Goal: Task Accomplishment & Management: Complete application form

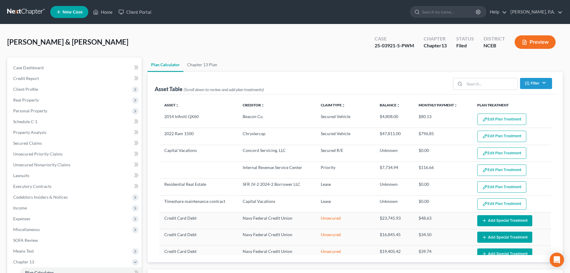
select select "59"
click at [134, 13] on link "Client Portal" at bounding box center [135, 12] width 39 height 11
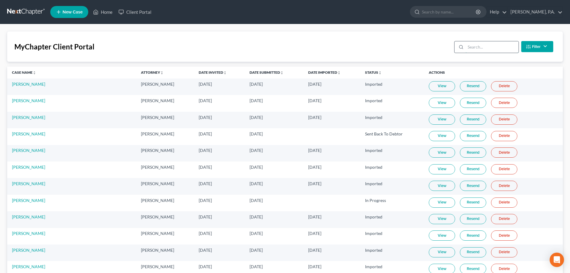
click at [467, 48] on input "search" at bounding box center [492, 46] width 53 height 11
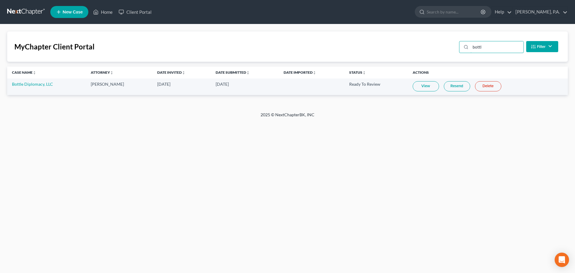
type input "bottl"
click at [428, 84] on link "View" at bounding box center [426, 86] width 26 height 10
click at [24, 13] on link at bounding box center [26, 12] width 38 height 11
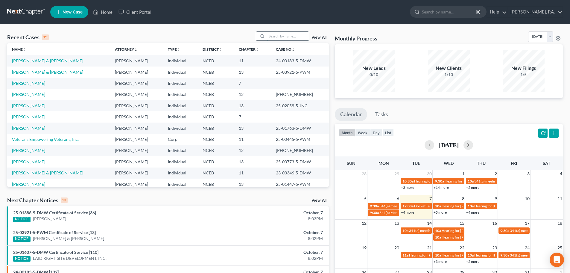
click at [272, 36] on input "search" at bounding box center [288, 36] width 42 height 9
type input "[PERSON_NAME]"
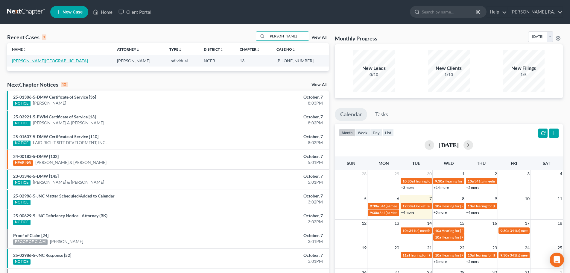
click at [24, 60] on link "[PERSON_NAME][GEOGRAPHIC_DATA]" at bounding box center [50, 60] width 76 height 5
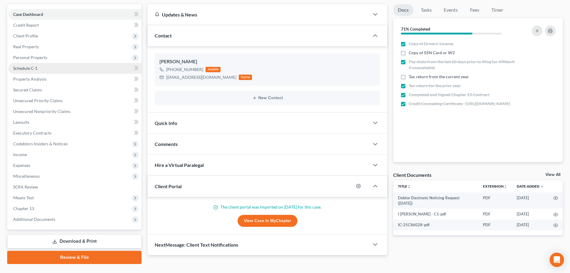
scroll to position [67, 0]
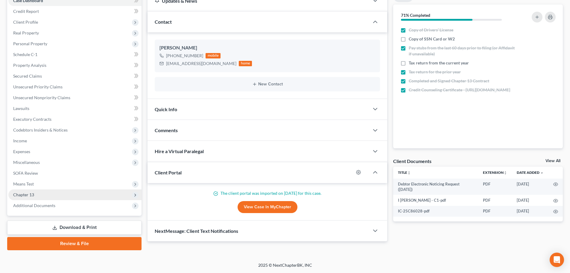
click at [66, 194] on span "Chapter 13" at bounding box center [74, 194] width 133 height 11
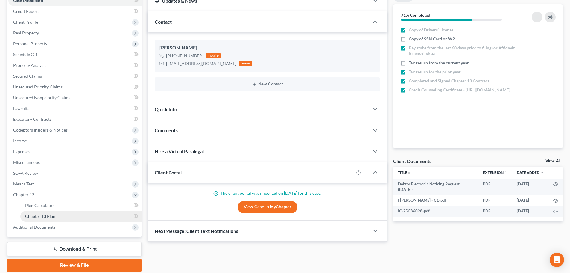
click at [73, 213] on link "Chapter 13 Plan" at bounding box center [80, 216] width 121 height 11
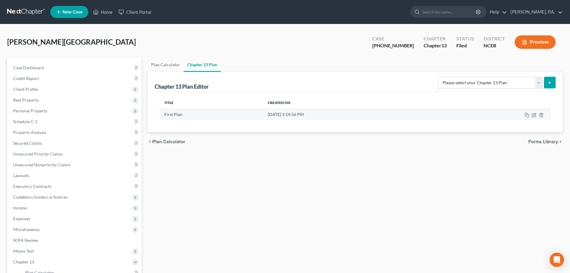
click at [535, 118] on td at bounding box center [492, 114] width 117 height 11
click at [535, 116] on icon "button" at bounding box center [534, 115] width 5 height 5
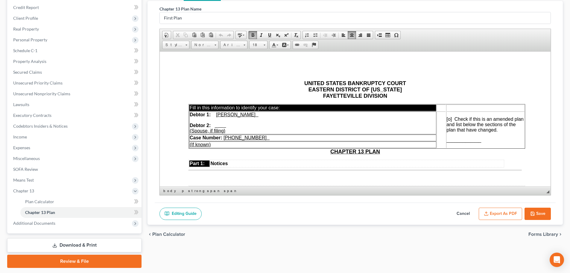
scroll to position [89, 0]
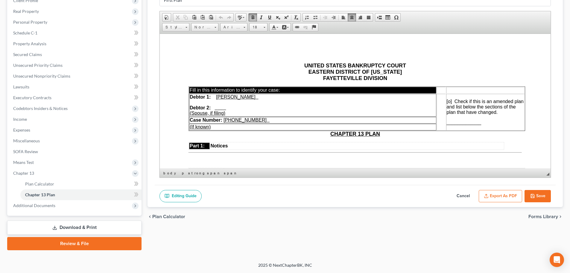
click at [462, 196] on button "Cancel" at bounding box center [463, 196] width 26 height 13
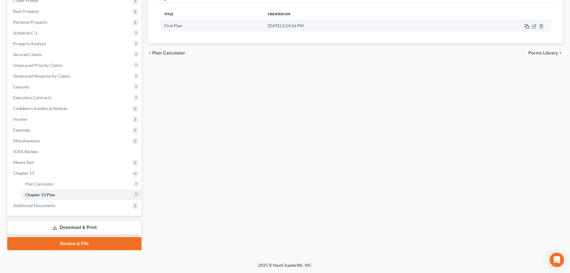
click at [527, 28] on icon "button" at bounding box center [527, 26] width 5 height 5
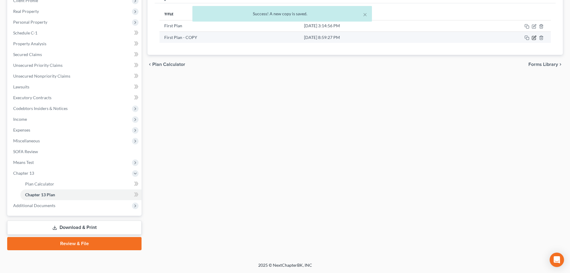
click at [534, 37] on icon "button" at bounding box center [534, 37] width 5 height 5
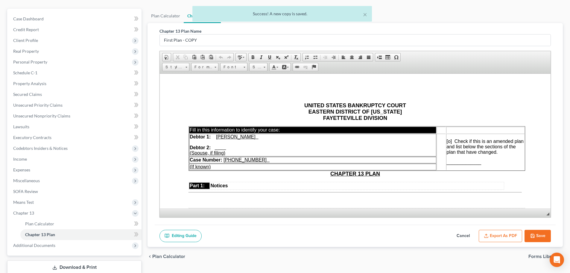
scroll to position [0, 0]
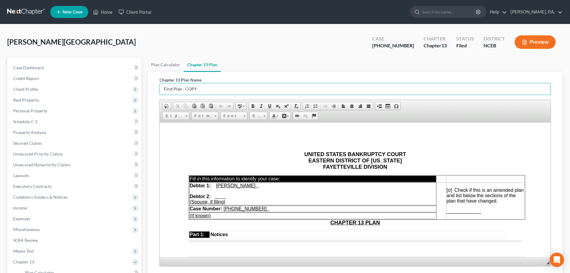
drag, startPoint x: 222, startPoint y: 89, endPoint x: 146, endPoint y: 91, distance: 75.5
click at [148, 91] on div "Chapter 13 Plan Name First Plan - COPY Rich Text Editor, document-ckeditor Edit…" at bounding box center [356, 184] width 416 height 224
type input "Second Plan"
click at [249, 210] on td "Case Number: [PHONE_NUMBER]" at bounding box center [312, 208] width 247 height 7
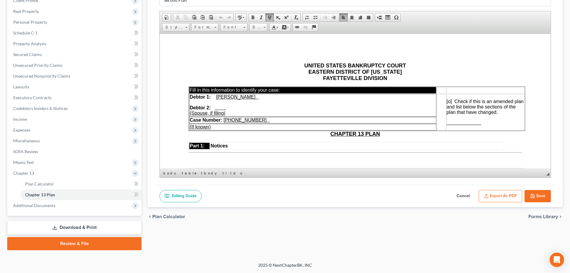
click at [545, 193] on button "Save" at bounding box center [538, 196] width 26 height 13
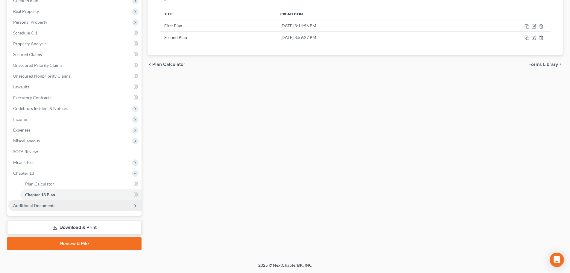
click at [91, 207] on span "Additional Documents" at bounding box center [74, 205] width 133 height 11
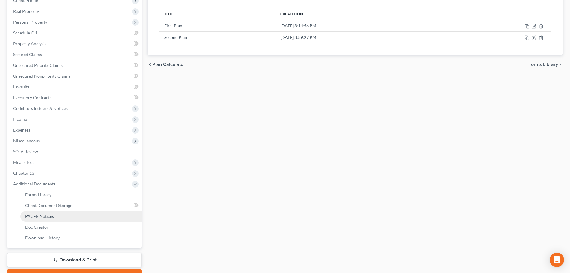
click at [92, 218] on link "PACER Notices" at bounding box center [80, 216] width 121 height 11
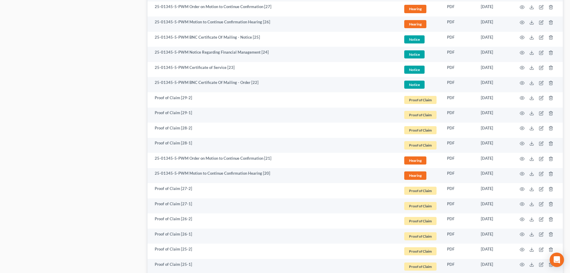
scroll to position [200, 0]
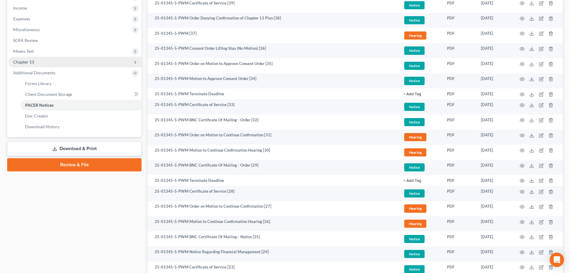
click at [52, 62] on span "Chapter 13" at bounding box center [74, 62] width 133 height 11
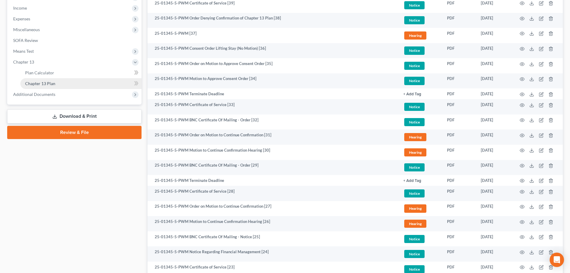
click at [63, 83] on link "Chapter 13 Plan" at bounding box center [80, 83] width 121 height 11
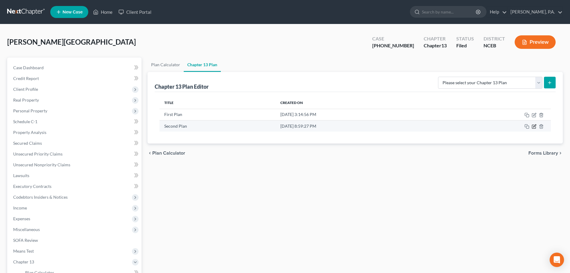
click at [536, 128] on icon "button" at bounding box center [534, 126] width 5 height 5
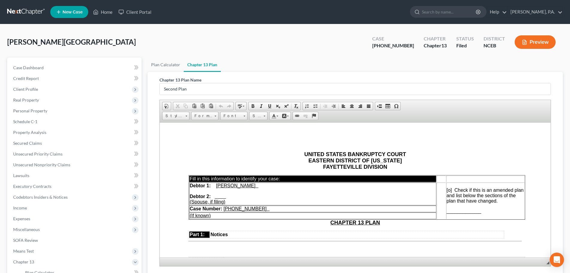
click at [249, 208] on u "[PHONE_NUMBER]" at bounding box center [245, 208] width 43 height 5
click at [449, 191] on span "[o]" at bounding box center [449, 189] width 5 height 5
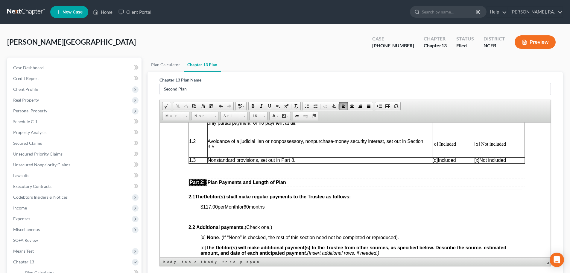
scroll to position [302, 0]
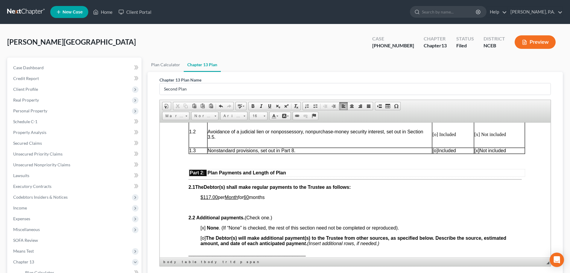
drag, startPoint x: 547, startPoint y: 132, endPoint x: 716, endPoint y: 274, distance: 220.7
drag, startPoint x: 203, startPoint y: 198, endPoint x: 218, endPoint y: 197, distance: 14.7
click at [218, 197] on span "$117.00 per Month for 60 months" at bounding box center [233, 196] width 64 height 5
drag, startPoint x: 232, startPoint y: 196, endPoint x: 245, endPoint y: 196, distance: 12.6
click at [245, 196] on span "$1,404.00 per Month for 60 months" at bounding box center [235, 196] width 68 height 5
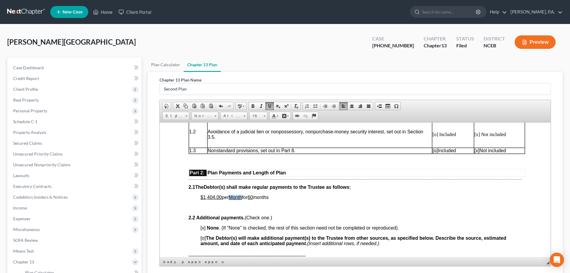
click at [272, 107] on span at bounding box center [269, 106] width 5 height 5
click at [236, 196] on span "$1,404.00 per Month for 60 months" at bounding box center [235, 196] width 68 height 5
drag, startPoint x: 258, startPoint y: 197, endPoint x: 253, endPoint y: 197, distance: 4.5
click at [253, 197] on u "60" at bounding box center [251, 196] width 5 height 5
click at [273, 196] on p "$1,404.00 per m onth for 5 months" at bounding box center [362, 196] width 322 height 5
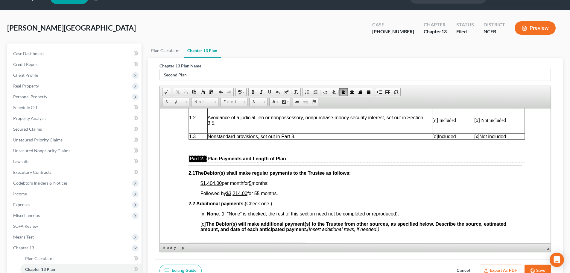
scroll to position [28, 0]
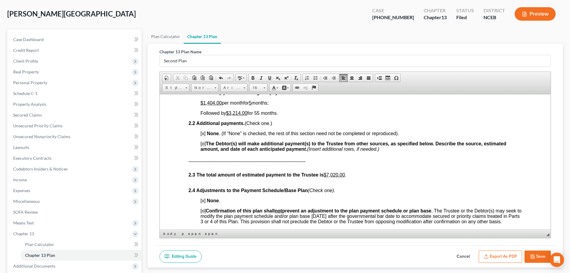
scroll to position [349, 0]
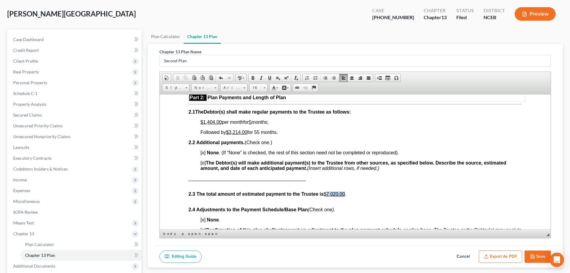
drag, startPoint x: 345, startPoint y: 193, endPoint x: 328, endPoint y: 194, distance: 17.4
click at [328, 193] on u "$7,020.00" at bounding box center [334, 193] width 21 height 5
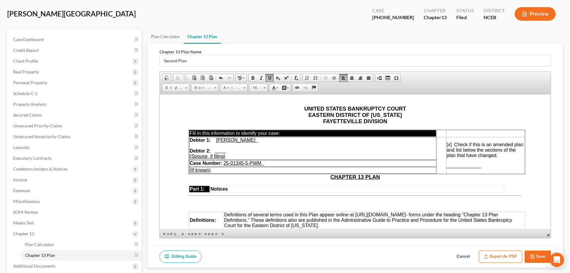
scroll to position [0, 0]
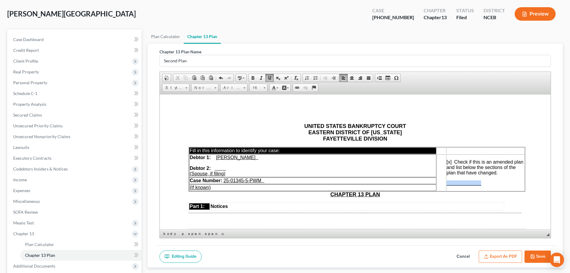
drag, startPoint x: 483, startPoint y: 183, endPoint x: 446, endPoint y: 183, distance: 36.5
click at [447, 183] on p "_____________" at bounding box center [485, 182] width 77 height 5
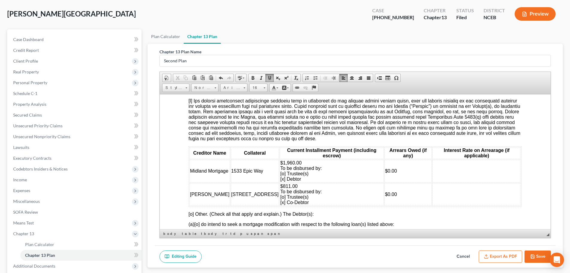
scroll to position [643, 0]
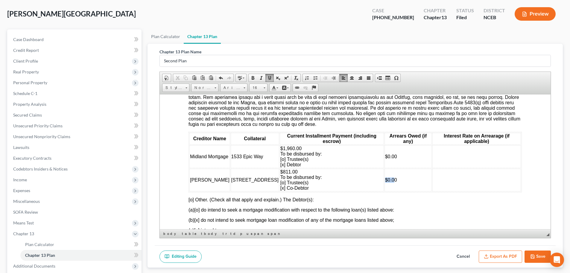
drag, startPoint x: 384, startPoint y: 190, endPoint x: 393, endPoint y: 190, distance: 9.3
click at [393, 182] on span "$0.00" at bounding box center [391, 179] width 12 height 5
click at [385, 182] on span "$0.00" at bounding box center [391, 179] width 12 height 5
drag, startPoint x: 214, startPoint y: 190, endPoint x: 190, endPoint y: 193, distance: 23.8
click at [190, 191] on td "[PERSON_NAME]" at bounding box center [210, 179] width 41 height 23
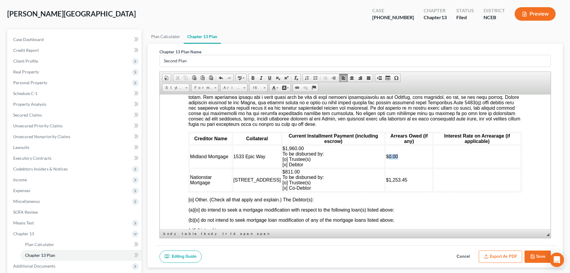
drag, startPoint x: 387, startPoint y: 167, endPoint x: 396, endPoint y: 167, distance: 9.9
click at [396, 167] on td "$0.00" at bounding box center [409, 156] width 47 height 23
drag, startPoint x: 198, startPoint y: 166, endPoint x: 227, endPoint y: 166, distance: 29.4
click at [227, 159] on span "Midland Mortgage" at bounding box center [209, 156] width 38 height 5
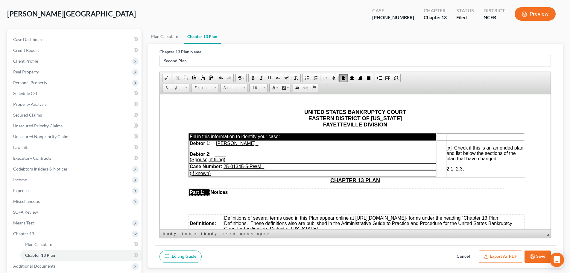
scroll to position [24, 0]
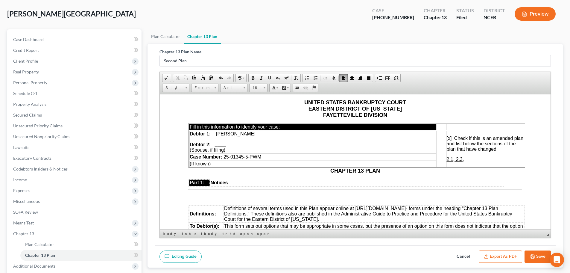
click at [466, 159] on p "2.1, 2.3," at bounding box center [485, 158] width 77 height 5
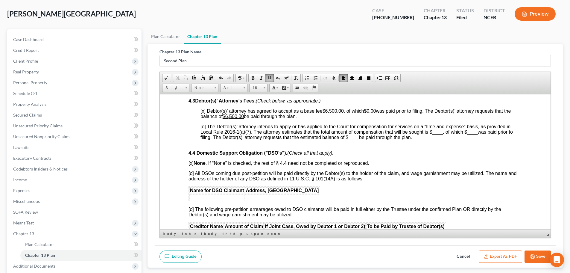
scroll to position [1021, 0]
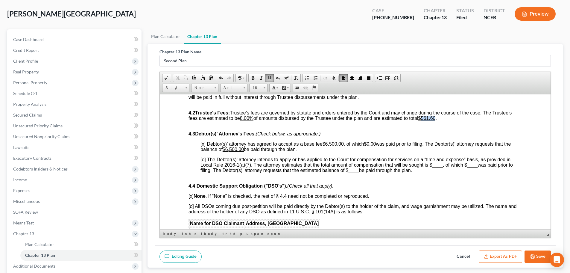
drag, startPoint x: 426, startPoint y: 128, endPoint x: 439, endPoint y: 129, distance: 13.5
click at [436, 120] on u "$561.60" at bounding box center [427, 117] width 17 height 5
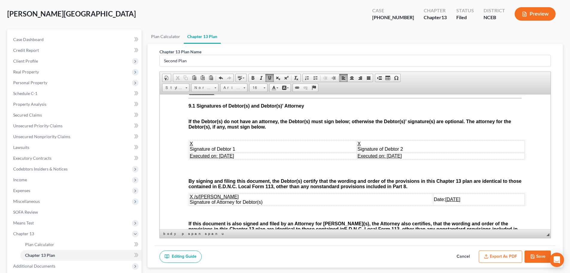
scroll to position [1772, 0]
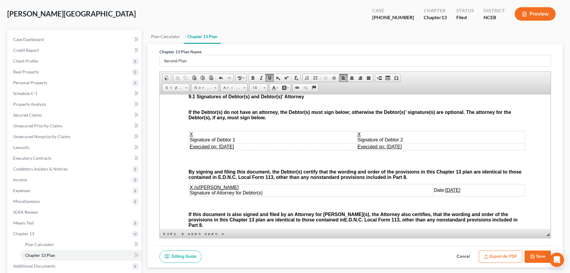
drag, startPoint x: 218, startPoint y: 157, endPoint x: 243, endPoint y: 157, distance: 24.9
click at [243, 150] on td "Executed on: [DATE]" at bounding box center [273, 146] width 168 height 7
drag, startPoint x: 375, startPoint y: 158, endPoint x: 408, endPoint y: 158, distance: 33.2
click at [408, 150] on td "Executed on: [DATE]" at bounding box center [441, 146] width 168 height 7
drag, startPoint x: 425, startPoint y: 202, endPoint x: 436, endPoint y: 202, distance: 11.4
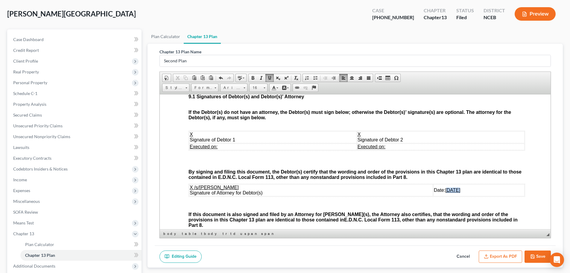
click at [446, 192] on u "[DATE]" at bounding box center [453, 189] width 15 height 5
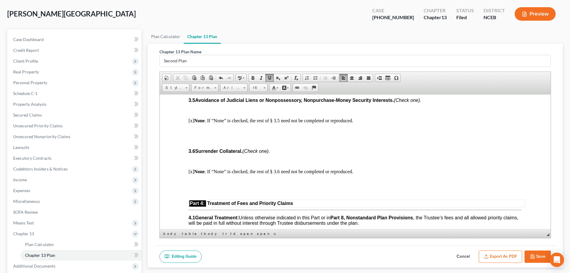
scroll to position [890, 0]
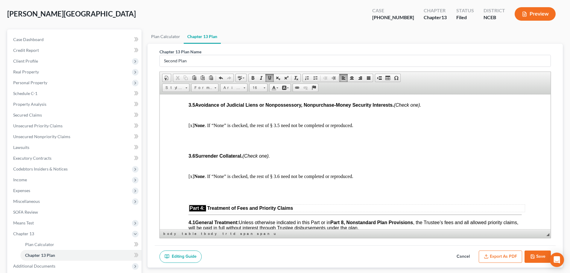
click at [537, 257] on button "Save" at bounding box center [538, 256] width 26 height 13
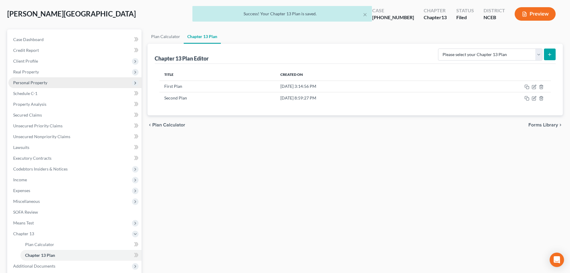
click at [41, 81] on span "Personal Property" at bounding box center [30, 82] width 34 height 5
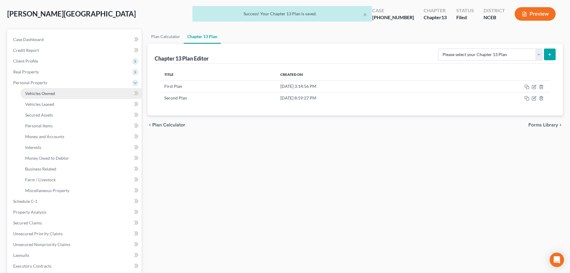
click at [49, 90] on link "Vehicles Owned" at bounding box center [80, 93] width 121 height 11
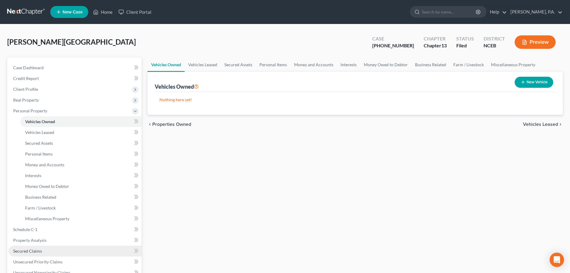
click at [81, 252] on link "Secured Claims" at bounding box center [74, 251] width 133 height 11
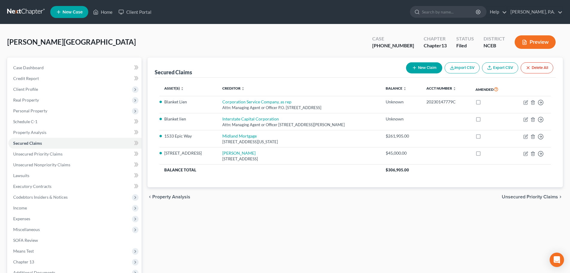
click at [428, 69] on button "New Claim" at bounding box center [424, 67] width 36 height 11
select select "0"
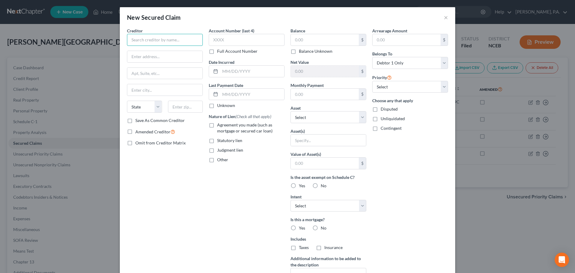
click at [176, 39] on input "text" at bounding box center [165, 40] width 76 height 12
paste input "Time Investment Corporation"
type input "Time Investment Corporation"
click at [297, 42] on input "text" at bounding box center [325, 39] width 68 height 11
paste input "$4573.92"
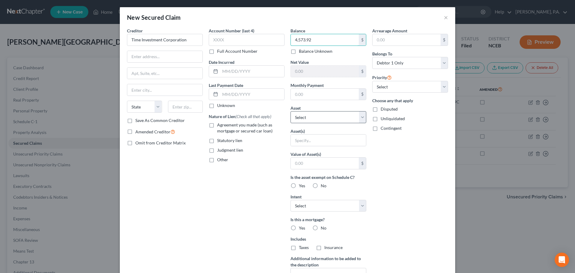
type input "4,573.92"
click at [318, 116] on select "Select Other Multiple Assets [STREET_ADDRESS] - $166000.0 [PERSON_NAME] (Transf…" at bounding box center [328, 117] width 76 height 12
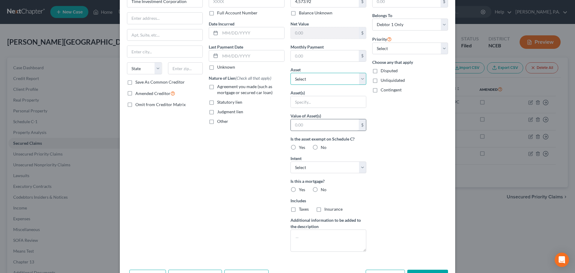
scroll to position [60, 0]
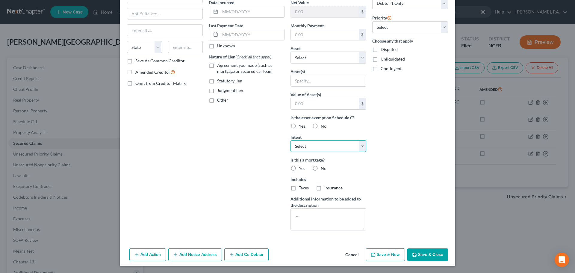
click at [341, 149] on select "Select Surrender Redeem Reaffirm Avoid Other" at bounding box center [328, 146] width 76 height 12
select select "0"
click at [290, 140] on select "Select Surrender Redeem Reaffirm Avoid Other" at bounding box center [328, 146] width 76 height 12
click at [321, 167] on label "No" at bounding box center [324, 168] width 6 height 6
click at [323, 167] on input "No" at bounding box center [325, 167] width 4 height 4
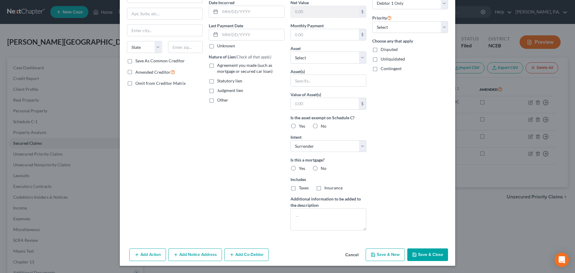
radio input "true"
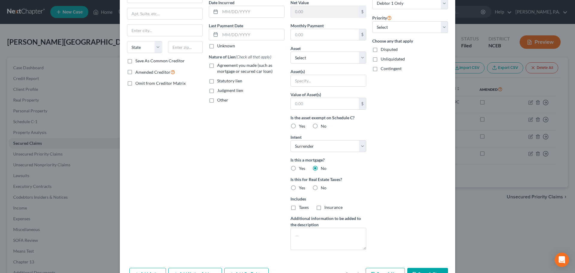
click at [321, 186] on label "No" at bounding box center [324, 188] width 6 height 6
click at [323, 186] on input "No" at bounding box center [325, 187] width 4 height 4
radio input "true"
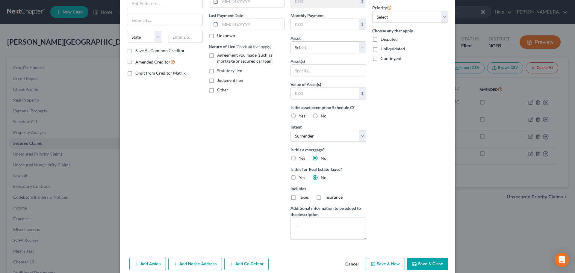
scroll to position [79, 0]
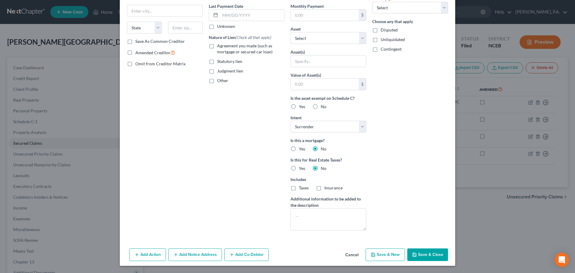
click at [411, 251] on button "Save & Close" at bounding box center [427, 254] width 41 height 13
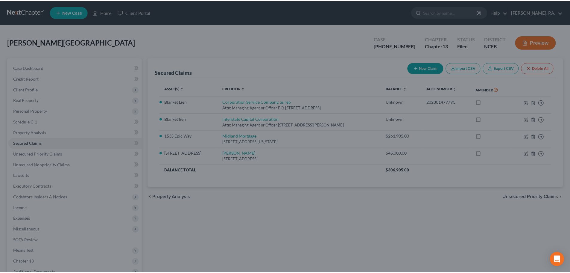
scroll to position [14, 0]
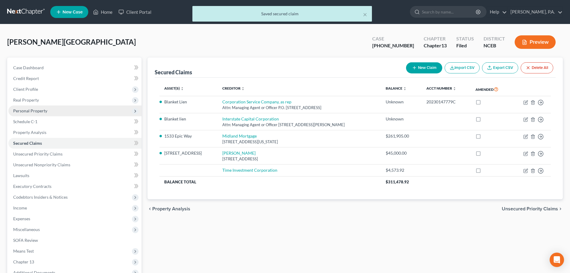
click at [77, 108] on span "Personal Property" at bounding box center [74, 110] width 133 height 11
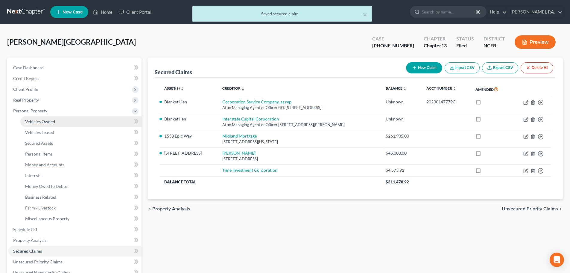
click at [79, 120] on link "Vehicles Owned" at bounding box center [80, 121] width 121 height 11
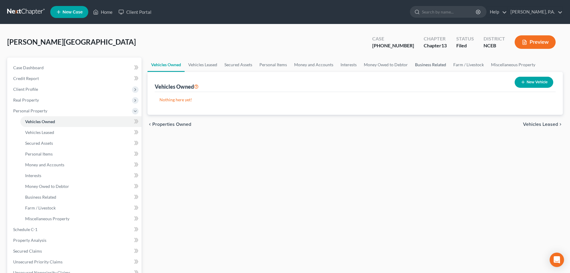
click at [437, 68] on link "Business Related" at bounding box center [431, 64] width 38 height 14
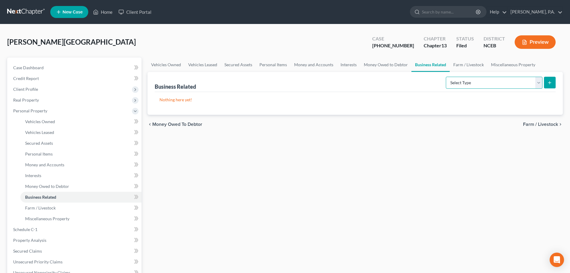
click at [482, 83] on select "Select Type Customer Lists Franchises Inventory Licenses Machinery Office Equip…" at bounding box center [494, 83] width 97 height 12
click at [164, 65] on link "Vehicles Owned" at bounding box center [166, 64] width 37 height 14
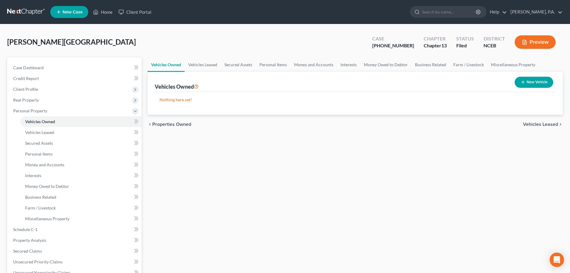
click at [523, 85] on button "New Vehicle" at bounding box center [534, 82] width 39 height 11
select select "0"
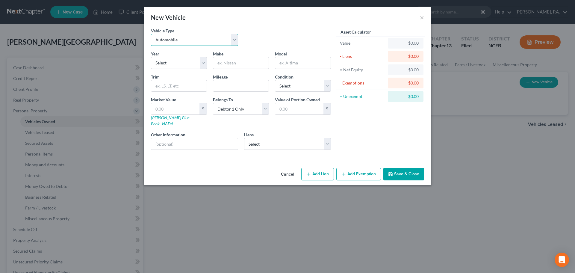
click at [233, 39] on select "Select Automobile Truck Trailer Watercraft Aircraft Motor Home Atv Other Vehicle" at bounding box center [194, 40] width 87 height 12
select select "2"
click at [151, 34] on select "Select Automobile Truck Trailer Watercraft Aircraft Motor Home Atv Other Vehicle" at bounding box center [194, 40] width 87 height 12
click at [190, 61] on select "Select 2026 2025 2024 2023 2022 2021 2020 2019 2018 2017 2016 2015 2014 2013 20…" at bounding box center [179, 63] width 56 height 12
click at [283, 168] on button "Cancel" at bounding box center [287, 174] width 23 height 12
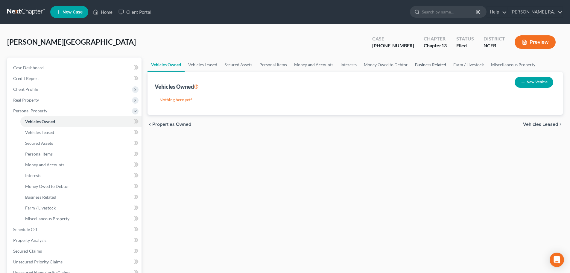
click at [429, 66] on link "Business Related" at bounding box center [431, 64] width 38 height 14
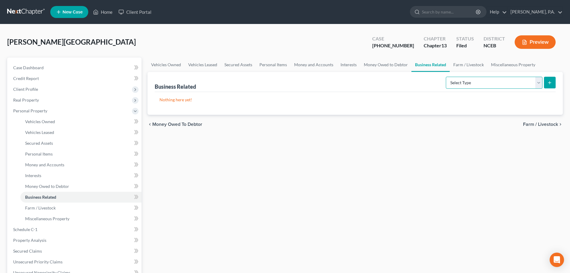
click at [472, 85] on select "Select Type Customer Lists Franchises Inventory Licenses Machinery Office Equip…" at bounding box center [494, 83] width 97 height 12
select select "office_equipment"
click at [446, 77] on select "Select Type Customer Lists Franchises Inventory Licenses Machinery Office Equip…" at bounding box center [494, 83] width 97 height 12
click at [526, 81] on select "Select Type Customer Lists Franchises Inventory Licenses Machinery Office Equip…" at bounding box center [494, 83] width 97 height 12
click at [424, 94] on div "Nothing here yet!" at bounding box center [355, 103] width 401 height 23
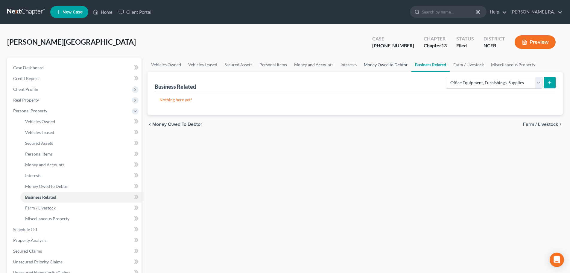
click at [397, 65] on link "Money Owed to Debtor" at bounding box center [386, 64] width 51 height 14
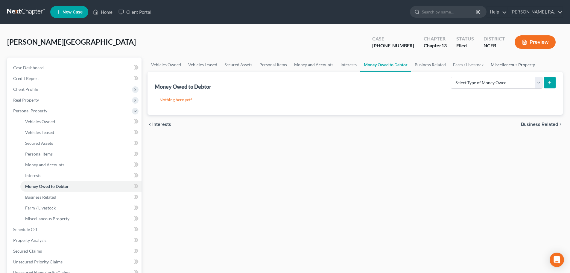
click at [502, 66] on link "Miscellaneous Property" at bounding box center [514, 64] width 52 height 14
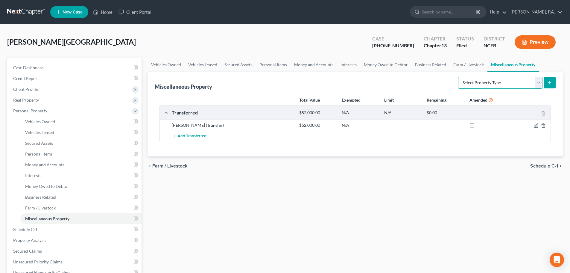
click at [496, 83] on select "Select Property Type Assigned for Creditor Benefit [DATE] Holding for Another N…" at bounding box center [500, 83] width 84 height 12
click at [432, 80] on div "Miscellaneous Property Select Property Type Assigned for Creditor Benefit [DATE…" at bounding box center [355, 82] width 401 height 20
click at [423, 65] on link "Business Related" at bounding box center [431, 64] width 38 height 14
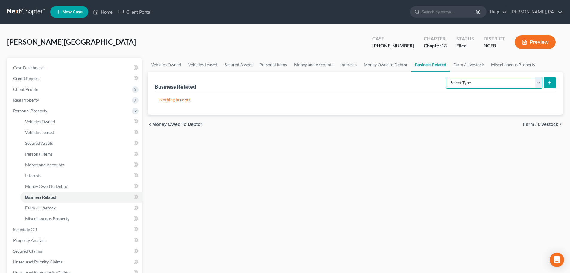
click at [461, 87] on select "Select Type Customer Lists Franchises Inventory Licenses Machinery Office Equip…" at bounding box center [494, 83] width 97 height 12
select select "other_business_related_property_not_listed"
click at [446, 77] on select "Select Type Customer Lists Franchises Inventory Licenses Machinery Office Equip…" at bounding box center [494, 83] width 97 height 12
click at [547, 85] on button "submit" at bounding box center [550, 83] width 12 height 12
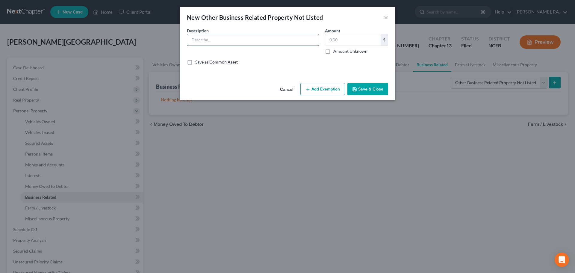
click at [255, 40] on input "text" at bounding box center [252, 39] width 131 height 11
paste input "RETAIL SALES 7X14 TA ENCLOSED TRAILER"
type input "RETAIL SALES 7X14 TA ENCLOSED TRAILER"
click at [333, 52] on label "Amount Unknown" at bounding box center [350, 51] width 34 height 6
click at [336, 52] on input "Amount Unknown" at bounding box center [338, 50] width 4 height 4
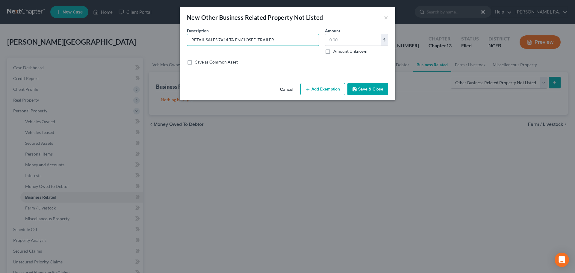
checkbox input "true"
type input "0.00"
drag, startPoint x: 218, startPoint y: 40, endPoint x: 183, endPoint y: 41, distance: 35.4
click at [183, 41] on div "An exemption set must first be selected from the Filing Information section. Co…" at bounding box center [288, 54] width 216 height 53
type input "7X14 TA ENCLOSED TRAILER"
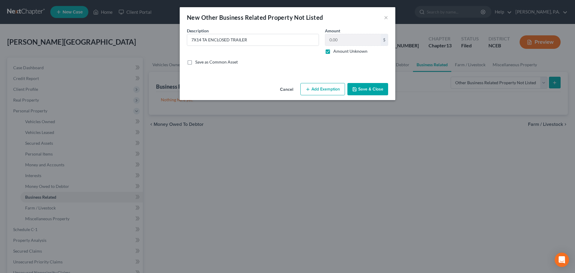
click at [358, 90] on button "Save & Close" at bounding box center [367, 89] width 41 height 13
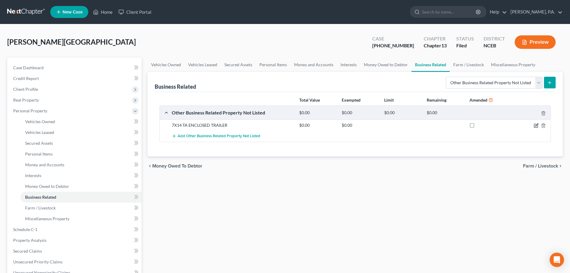
click at [534, 124] on icon "button" at bounding box center [536, 125] width 5 height 5
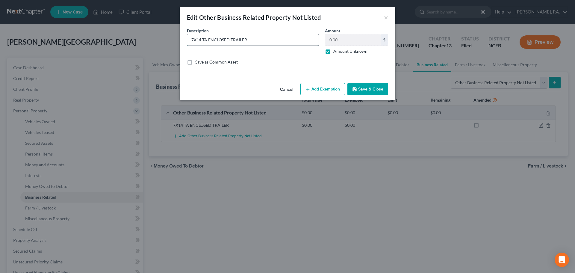
click at [190, 42] on input "7X14 TA ENCLOSED TRAILER" at bounding box center [252, 39] width 131 height 11
type input "2024 Quality Cargo 7X14 TA ENCLOSED TRAILER"
click at [367, 90] on button "Save & Close" at bounding box center [367, 89] width 41 height 13
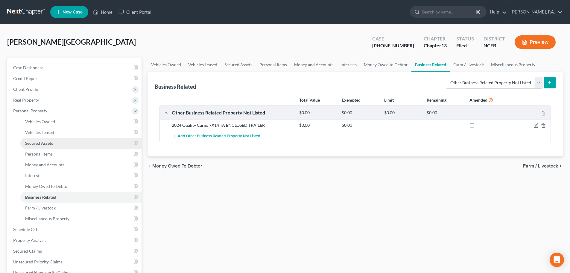
click at [78, 141] on link "Secured Assets" at bounding box center [80, 143] width 121 height 11
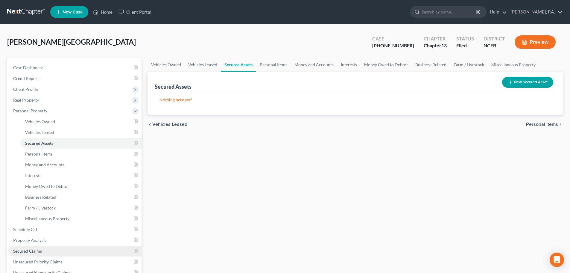
click at [113, 254] on link "Secured Claims" at bounding box center [74, 251] width 133 height 11
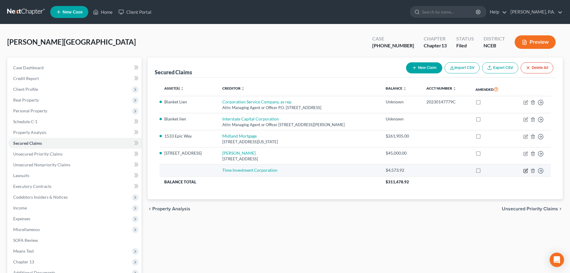
click at [526, 171] on icon "button" at bounding box center [526, 170] width 3 height 3
select select "0"
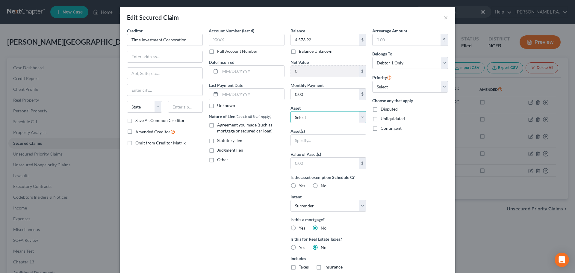
click at [300, 116] on select "Select Other Multiple Assets 2024 Quality Cargo 7X14 TA ENCLOSED TRAILER - $0.0…" at bounding box center [328, 117] width 76 height 12
select select "2"
click at [290, 111] on select "Select Other Multiple Assets 2024 Quality Cargo 7X14 TA ENCLOSED TRAILER - $0.0…" at bounding box center [328, 117] width 76 height 12
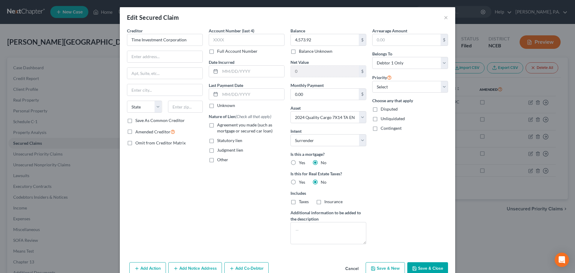
click at [434, 265] on button "Save & Close" at bounding box center [427, 268] width 41 height 13
select select
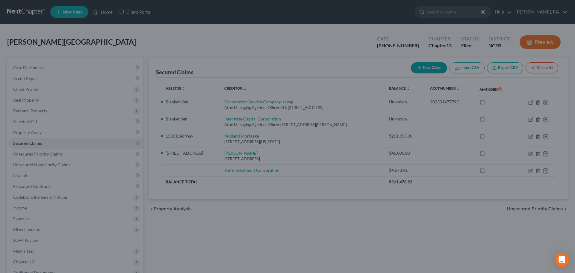
type input "-4,573.92"
select select "2"
type input "0"
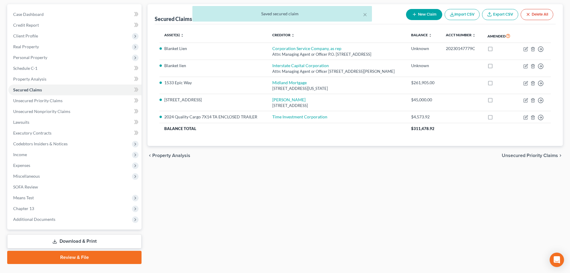
scroll to position [67, 0]
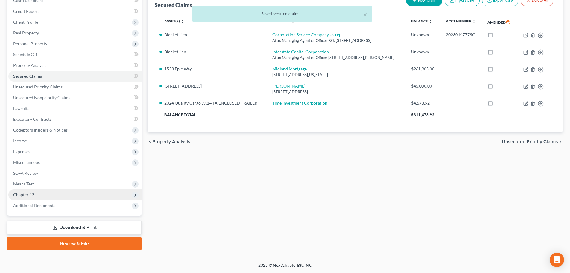
click at [113, 197] on span "Chapter 13" at bounding box center [74, 194] width 133 height 11
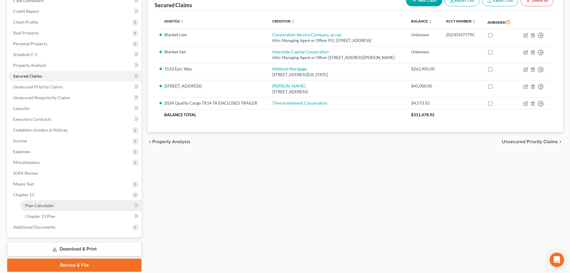
click at [115, 205] on link "Plan Calculator" at bounding box center [80, 205] width 121 height 11
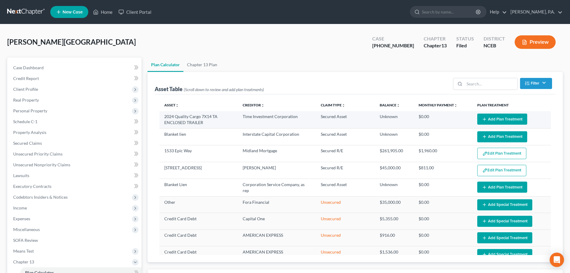
select select "59"
click at [487, 119] on button "Add Plan Treatment" at bounding box center [503, 118] width 50 height 11
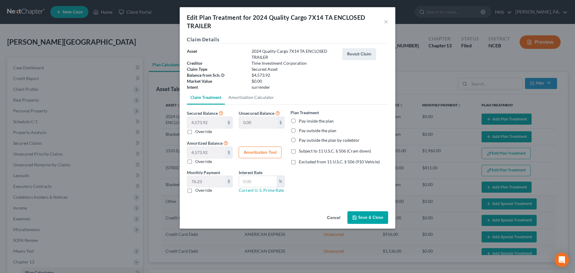
click at [309, 121] on label "Pay inside the plan" at bounding box center [316, 121] width 35 height 6
click at [305, 121] on input "Pay inside the plan" at bounding box center [303, 120] width 4 height 4
radio input "true"
click at [371, 216] on button "Save & Close" at bounding box center [367, 217] width 41 height 13
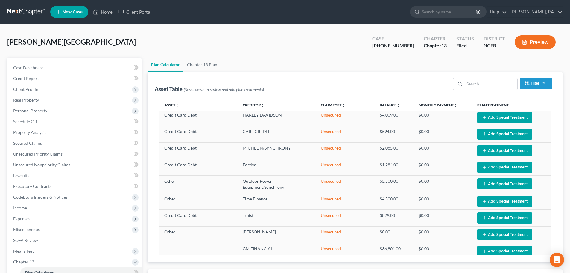
scroll to position [178, 0]
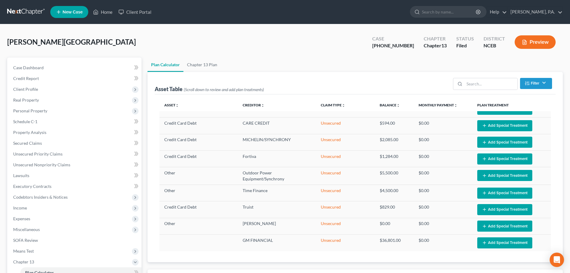
select select "59"
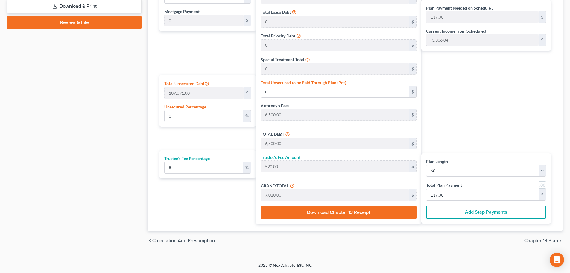
scroll to position [110, 0]
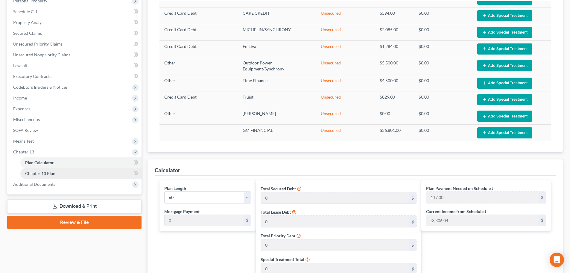
click at [119, 176] on link "Chapter 13 Plan" at bounding box center [80, 173] width 121 height 11
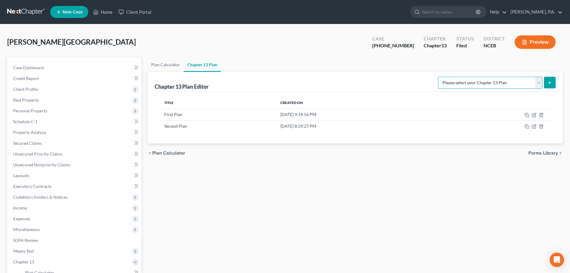
click at [532, 84] on select "Please select your Chapter 13 Plan Eastern District of [US_STATE]: Effective [D…" at bounding box center [490, 83] width 105 height 12
select select "2"
click at [438, 77] on select "Please select your Chapter 13 Plan Eastern District of [US_STATE]: Effective [D…" at bounding box center [490, 83] width 105 height 12
click at [553, 85] on button "submit" at bounding box center [550, 83] width 12 height 12
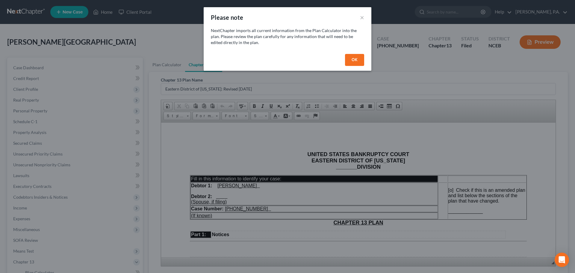
click at [356, 60] on button "OK" at bounding box center [354, 60] width 19 height 12
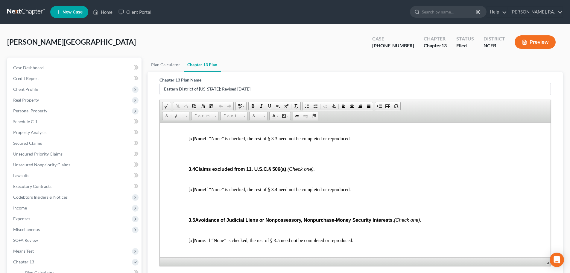
scroll to position [943, 0]
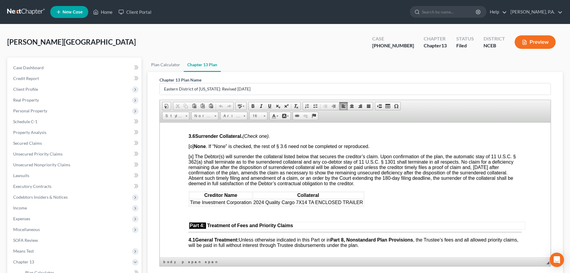
click at [185, 167] on html "UNITED STATES BANKRUPTCY COURT EASTERN DISTRICT OF [US_STATE] _______ DIVISION …" at bounding box center [355, 174] width 391 height 1991
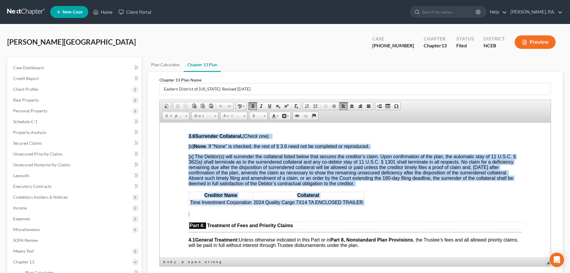
drag, startPoint x: 187, startPoint y: 146, endPoint x: 367, endPoint y: 220, distance: 193.9
click at [367, 220] on html "UNITED STATES BANKRUPTCY COURT EASTERN DISTRICT OF [US_STATE] _______ DIVISION …" at bounding box center [355, 174] width 391 height 1991
copy body "8.9 Loremipsu Dolorsitam. (Conse adi). [e] Sedd . Ei “Temp” in utlabor, etd mag…"
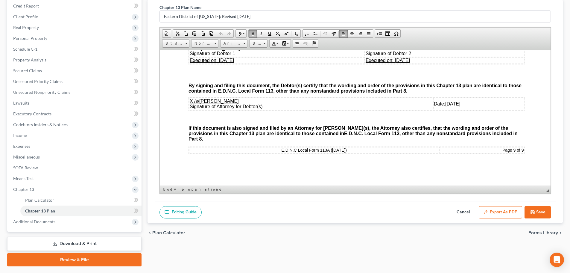
scroll to position [89, 0]
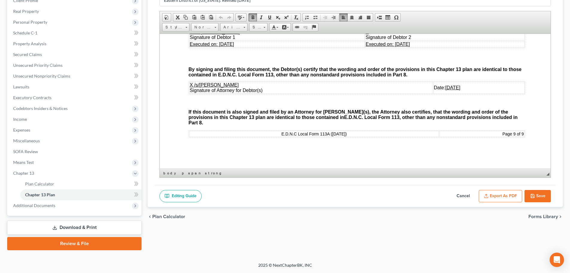
click at [463, 195] on button "Cancel" at bounding box center [463, 196] width 26 height 13
select select "2"
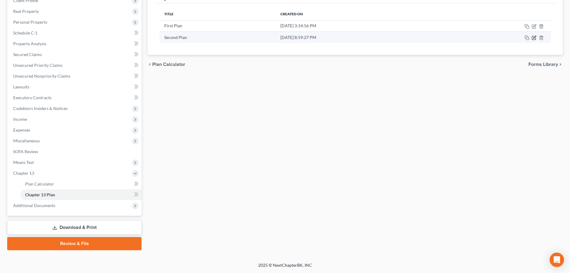
click at [534, 38] on icon "button" at bounding box center [535, 37] width 3 height 3
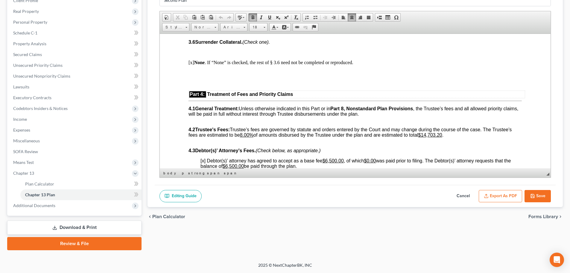
scroll to position [906, 0]
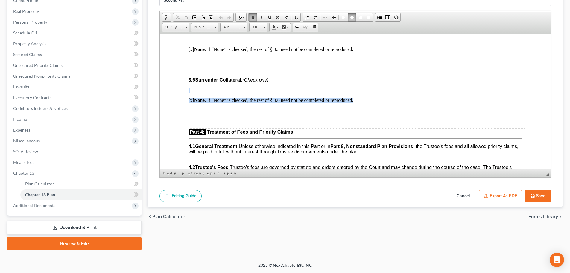
drag, startPoint x: 189, startPoint y: 100, endPoint x: 355, endPoint y: 110, distance: 166.8
click at [355, 110] on body "UNITED STATES BANKRUPTCY COURT EASTERN DISTRICT OF [US_STATE] FAYETTEVILLE DIVI…" at bounding box center [356, 115] width 334 height 1917
paste body
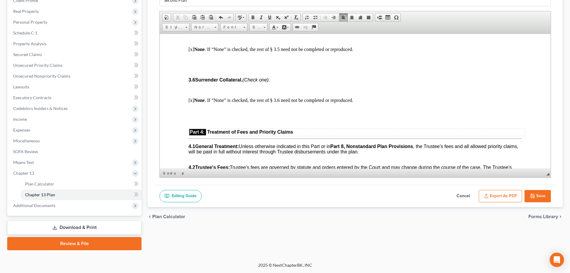
scroll to position [1, 0]
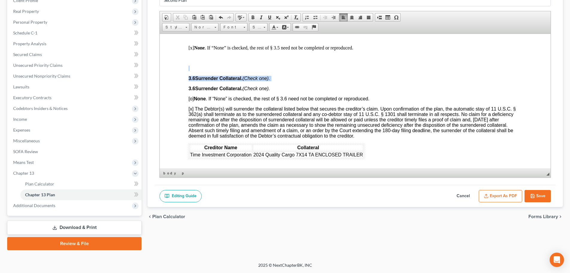
drag, startPoint x: 278, startPoint y: 89, endPoint x: 208, endPoint y: 74, distance: 71.7
click at [208, 74] on body "UNITED STATES BANKRUPTCY COURT EASTERN DISTRICT OF [US_STATE] FAYETTEVILLE DIVI…" at bounding box center [356, 147] width 334 height 1985
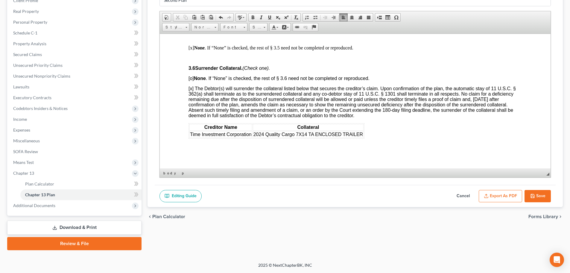
click at [536, 199] on button "Save" at bounding box center [538, 196] width 26 height 13
select select "2"
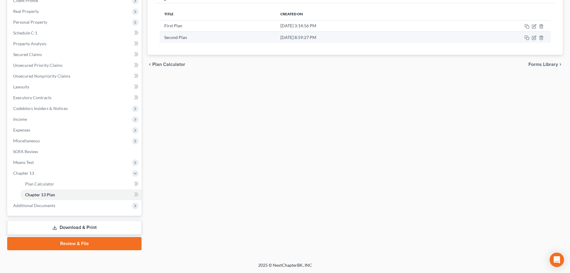
click at [535, 41] on td at bounding box center [495, 36] width 112 height 11
click at [533, 40] on icon "button" at bounding box center [534, 37] width 5 height 5
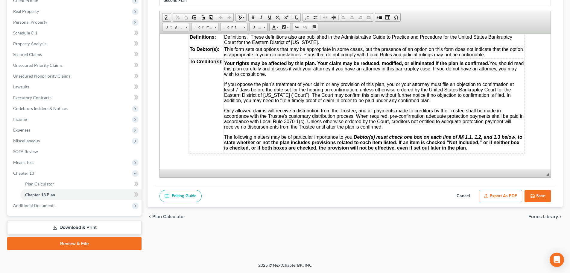
scroll to position [5, 0]
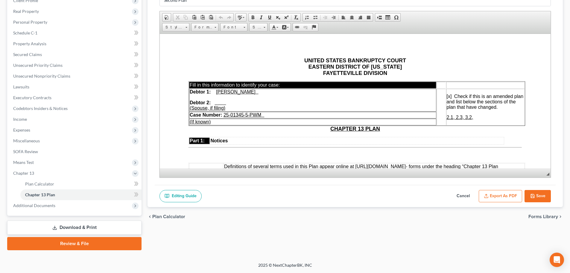
click at [473, 118] on span "2.1, 2.3, 3.2," at bounding box center [460, 116] width 27 height 5
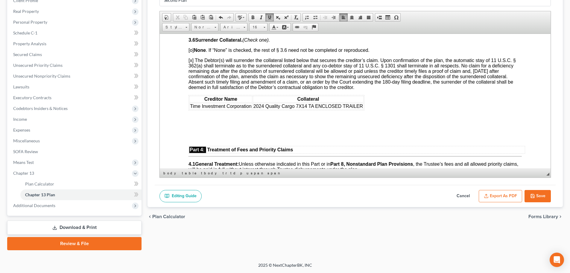
scroll to position [943, 0]
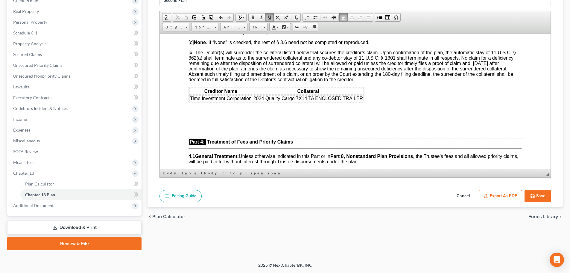
click at [312, 113] on p at bounding box center [356, 109] width 334 height 5
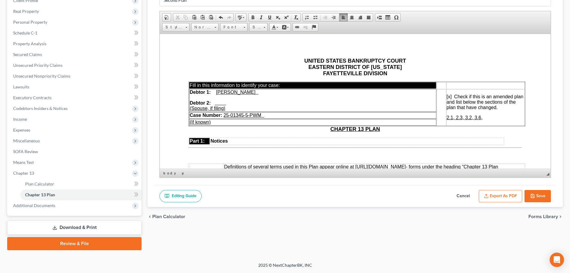
scroll to position [0, 0]
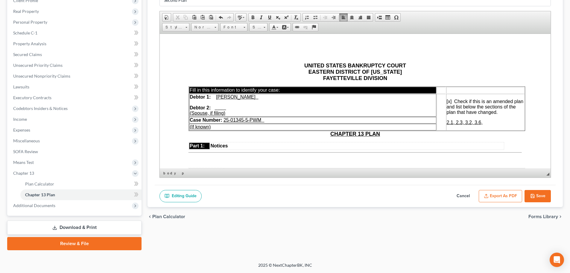
click at [485, 122] on p "2.1, 2.3, 3.2, 3.6," at bounding box center [485, 121] width 77 height 5
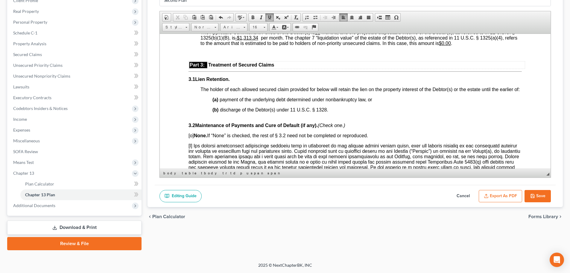
scroll to position [551, 0]
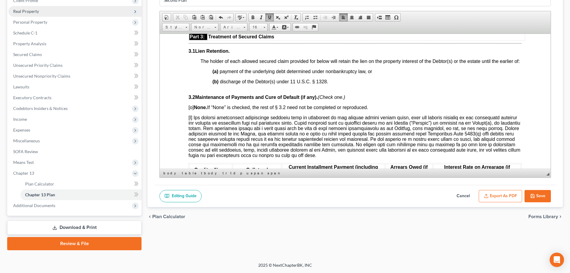
click at [44, 15] on span "Real Property" at bounding box center [74, 11] width 133 height 11
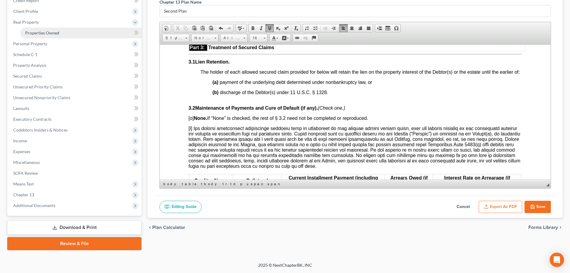
click at [77, 29] on link "Properties Owned" at bounding box center [80, 33] width 121 height 11
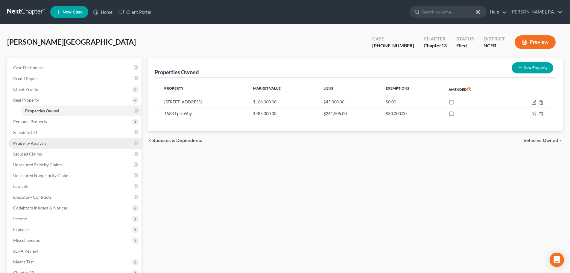
click at [123, 148] on link "Property Analysis" at bounding box center [74, 143] width 133 height 11
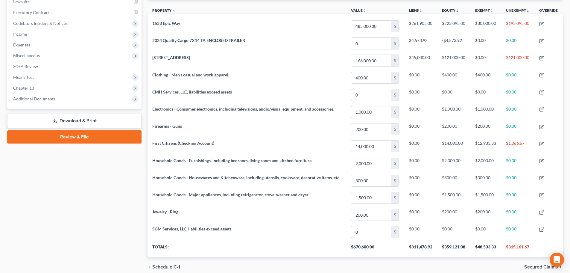
scroll to position [170, 0]
